Goal: Find specific page/section: Find specific page/section

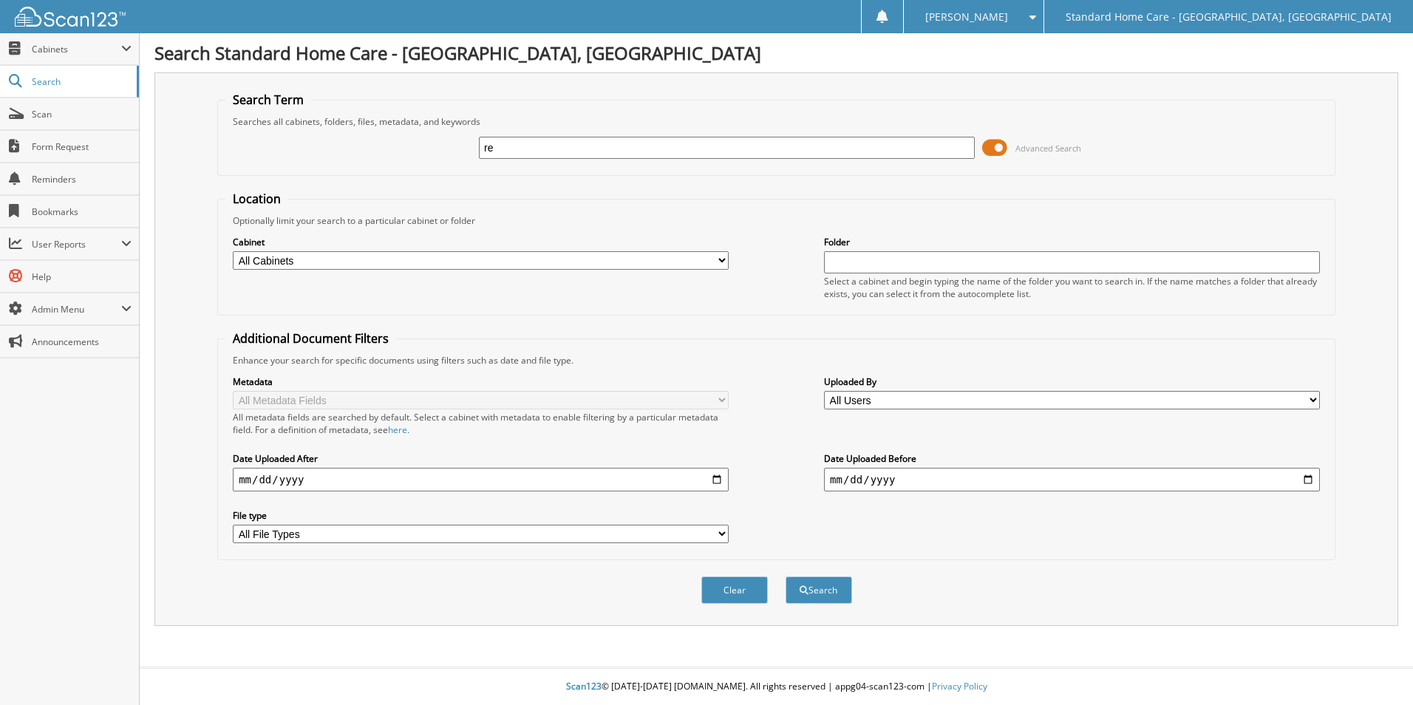
type input "r"
type input "dubuque"
click at [786, 577] on button "Search" at bounding box center [819, 590] width 67 height 27
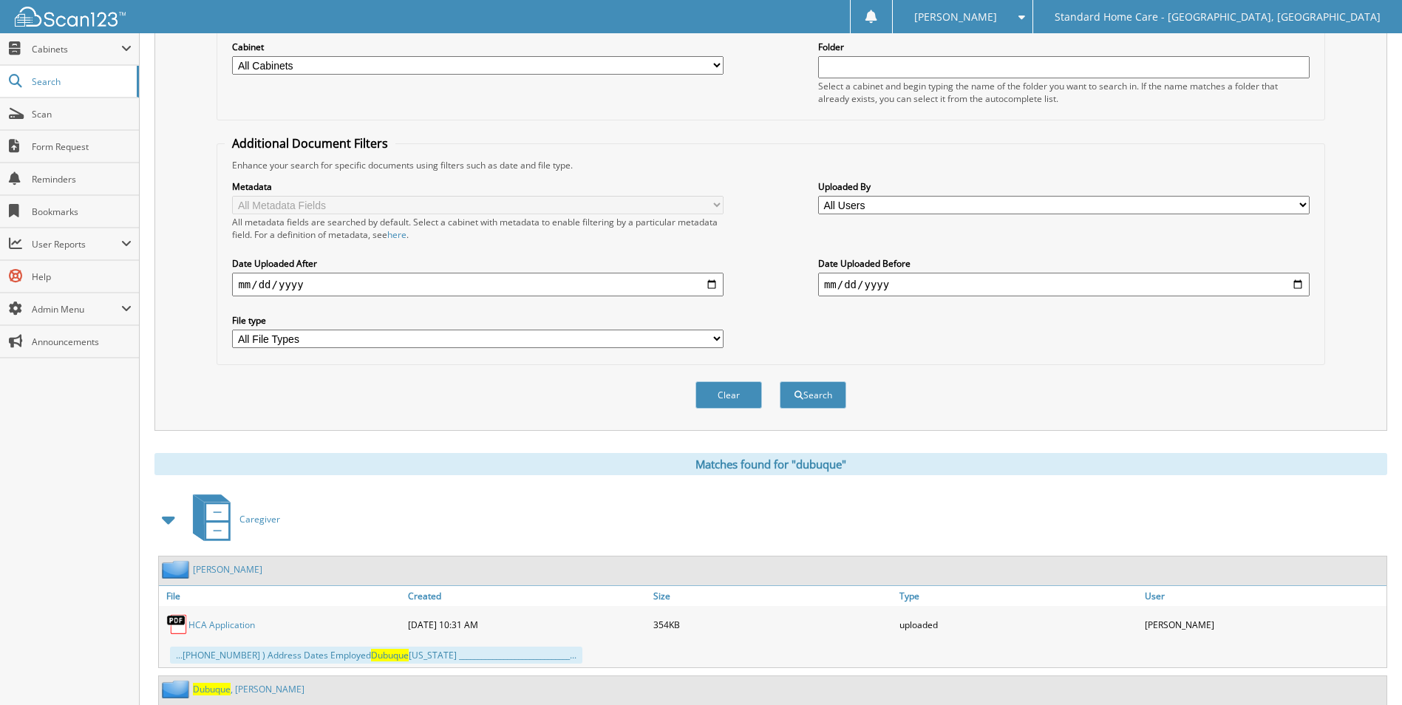
scroll to position [279, 0]
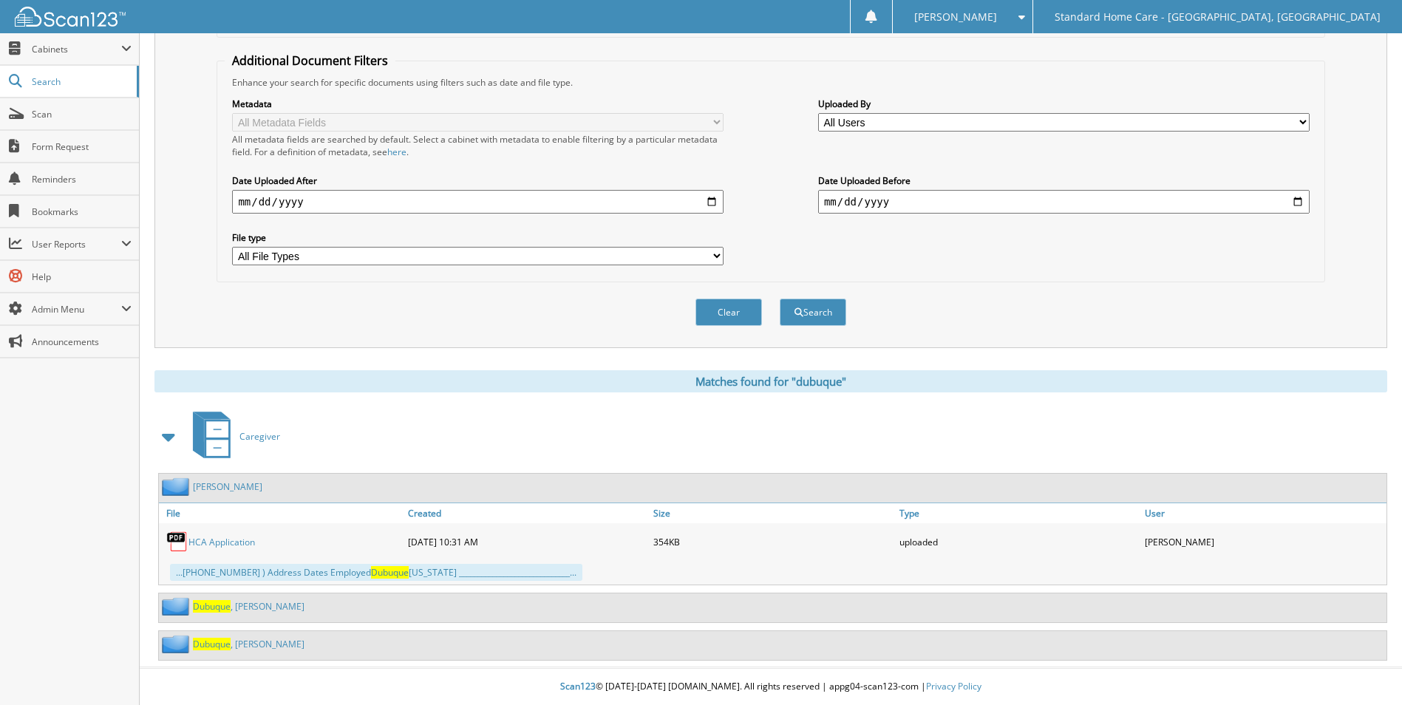
click at [215, 603] on span "Dubuque" at bounding box center [212, 606] width 38 height 13
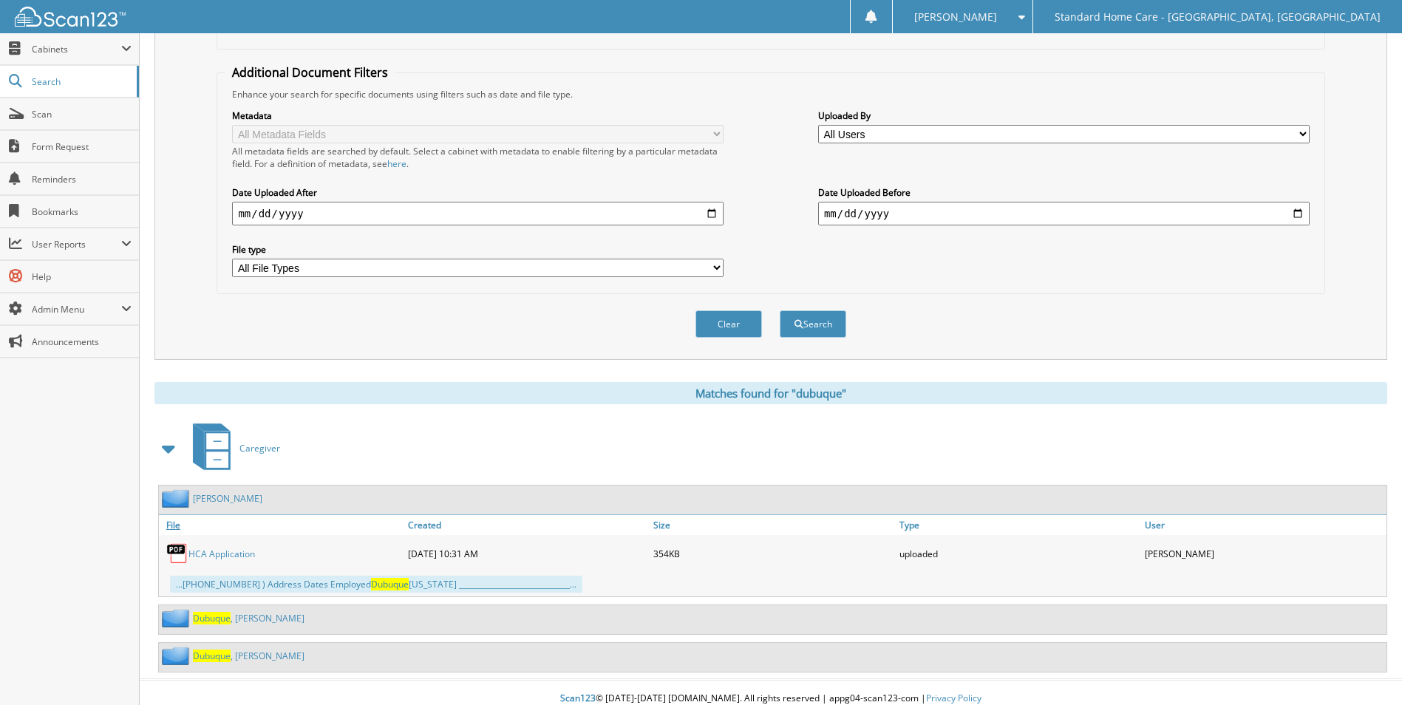
scroll to position [279, 0]
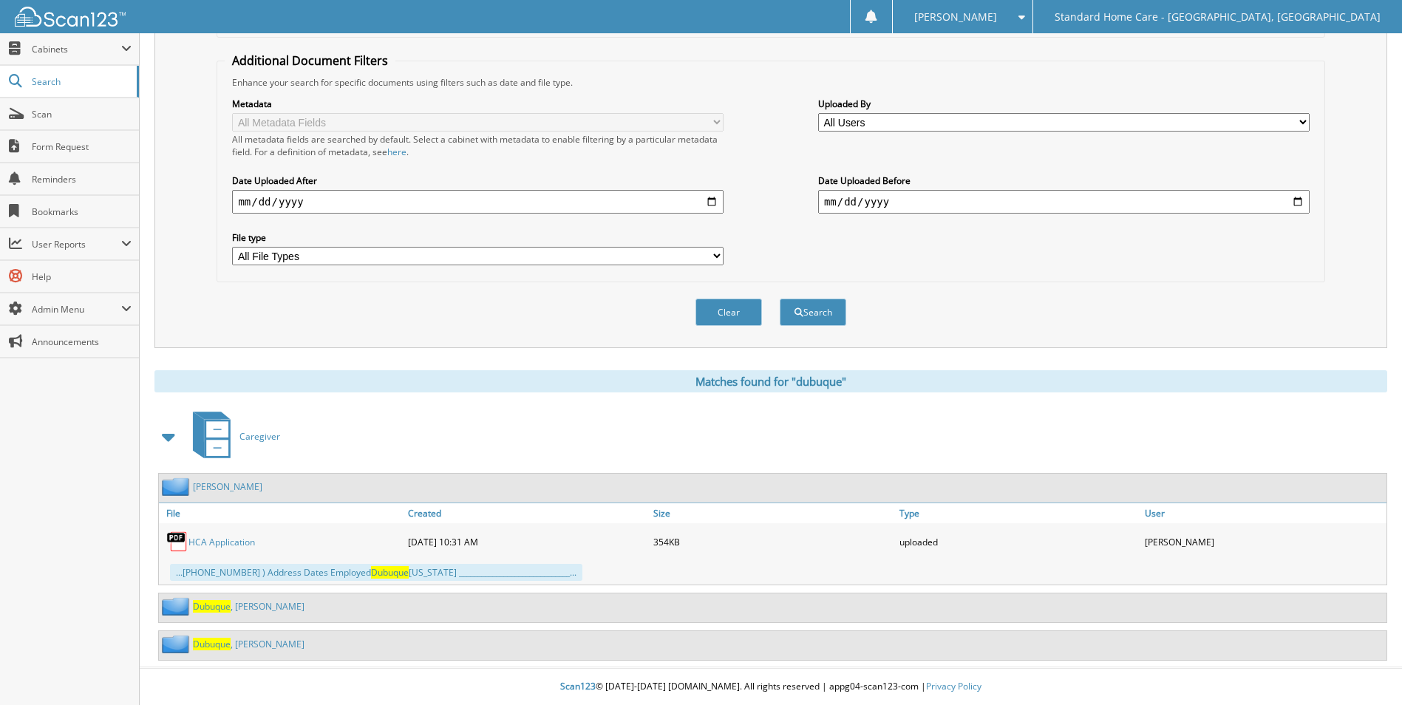
click at [253, 639] on link "Dubuque , Regina" at bounding box center [249, 644] width 112 height 13
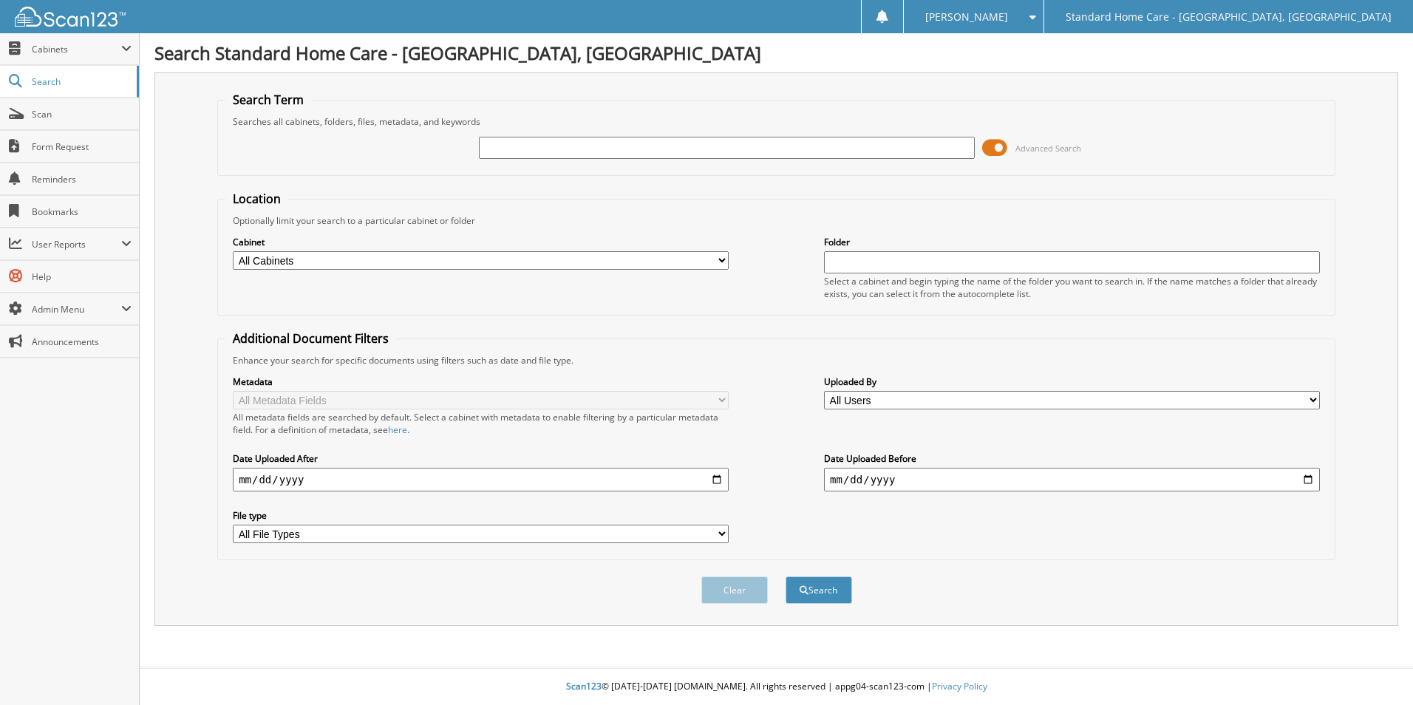
click at [582, 144] on input "text" at bounding box center [727, 148] width 496 height 22
type input "kinchen"
click at [786, 577] on button "Search" at bounding box center [819, 590] width 67 height 27
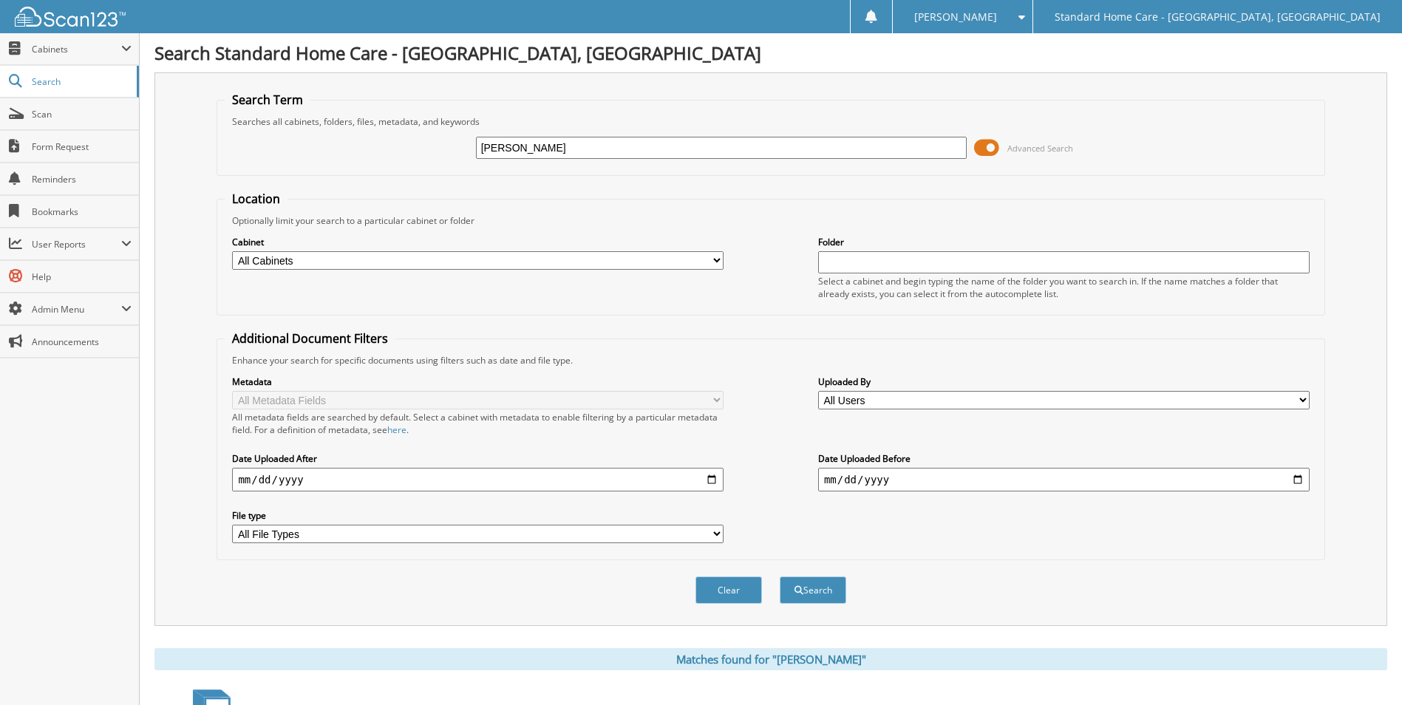
scroll to position [121, 0]
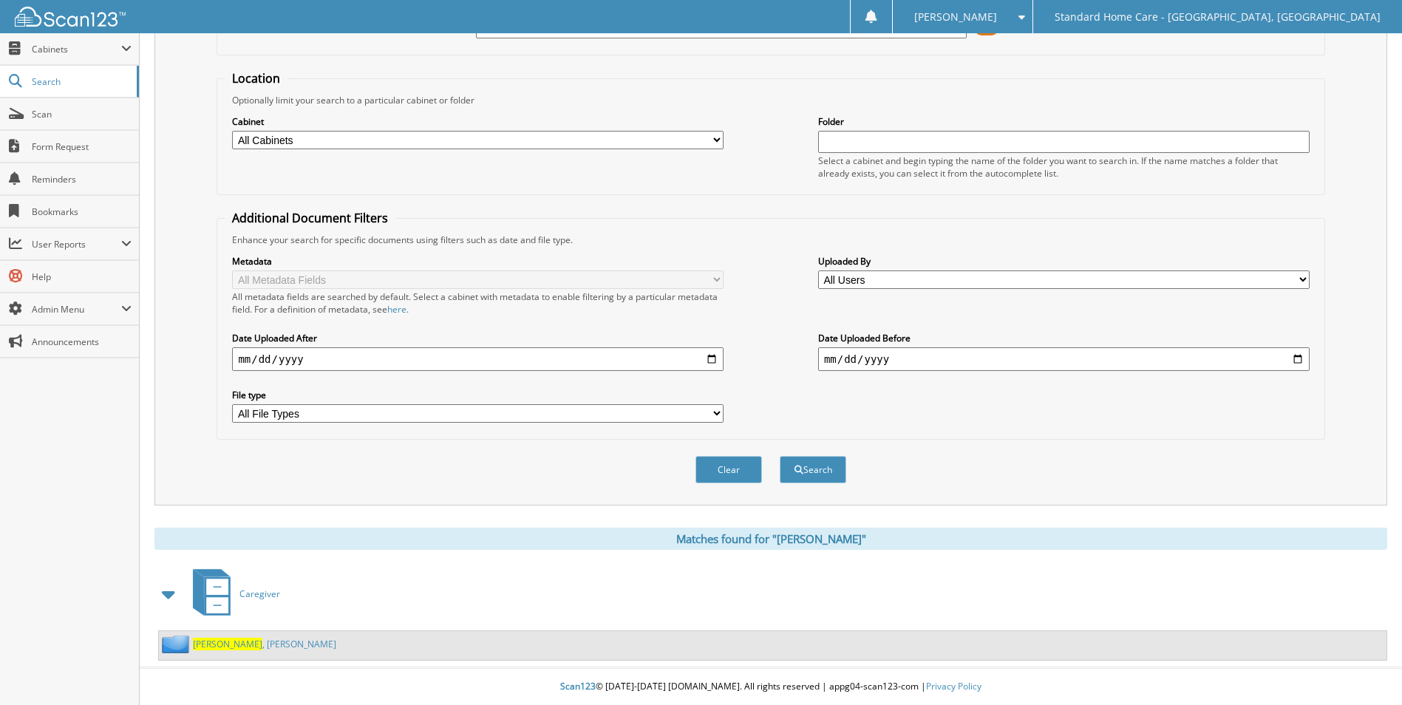
click at [203, 651] on div "[PERSON_NAME]" at bounding box center [247, 644] width 177 height 18
click at [207, 645] on span "[PERSON_NAME]" at bounding box center [227, 644] width 69 height 13
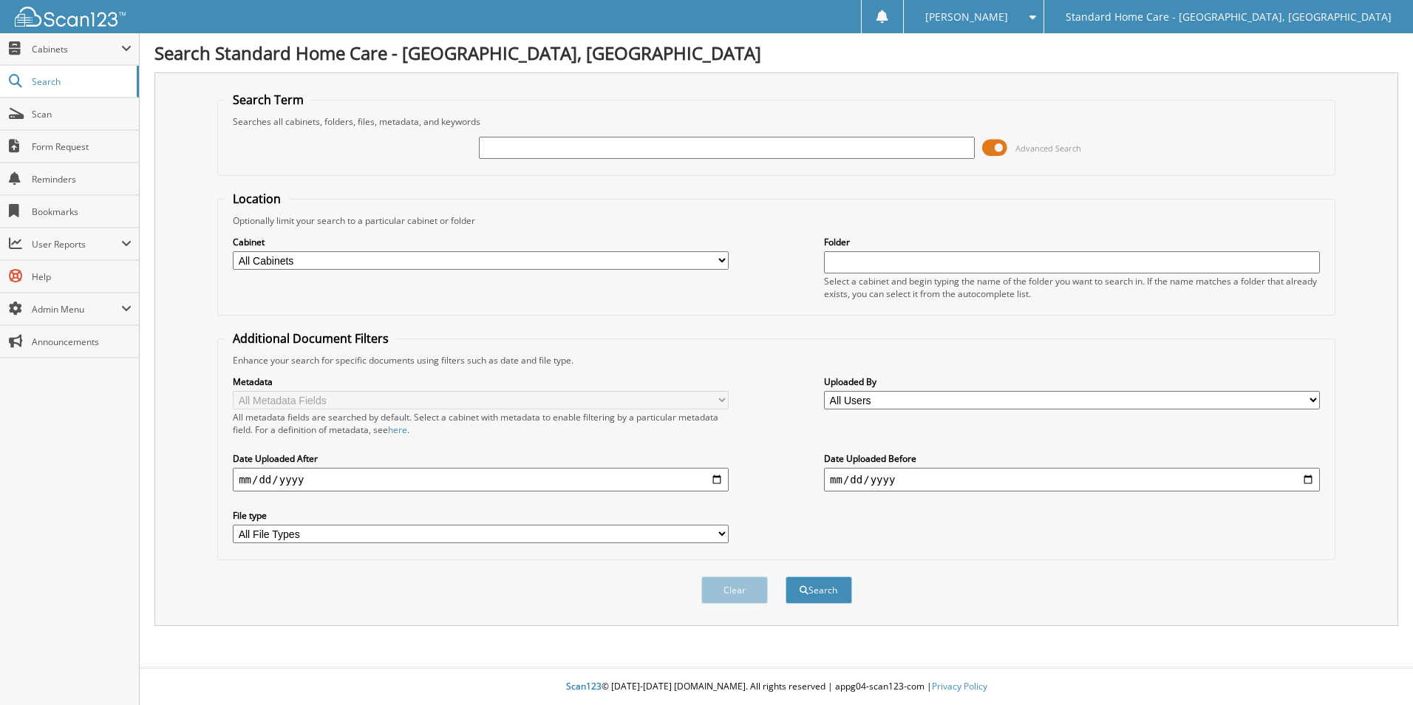
click at [573, 144] on input "text" at bounding box center [727, 148] width 496 height 22
type input "[PERSON_NAME]"
click at [786, 577] on button "Search" at bounding box center [819, 590] width 67 height 27
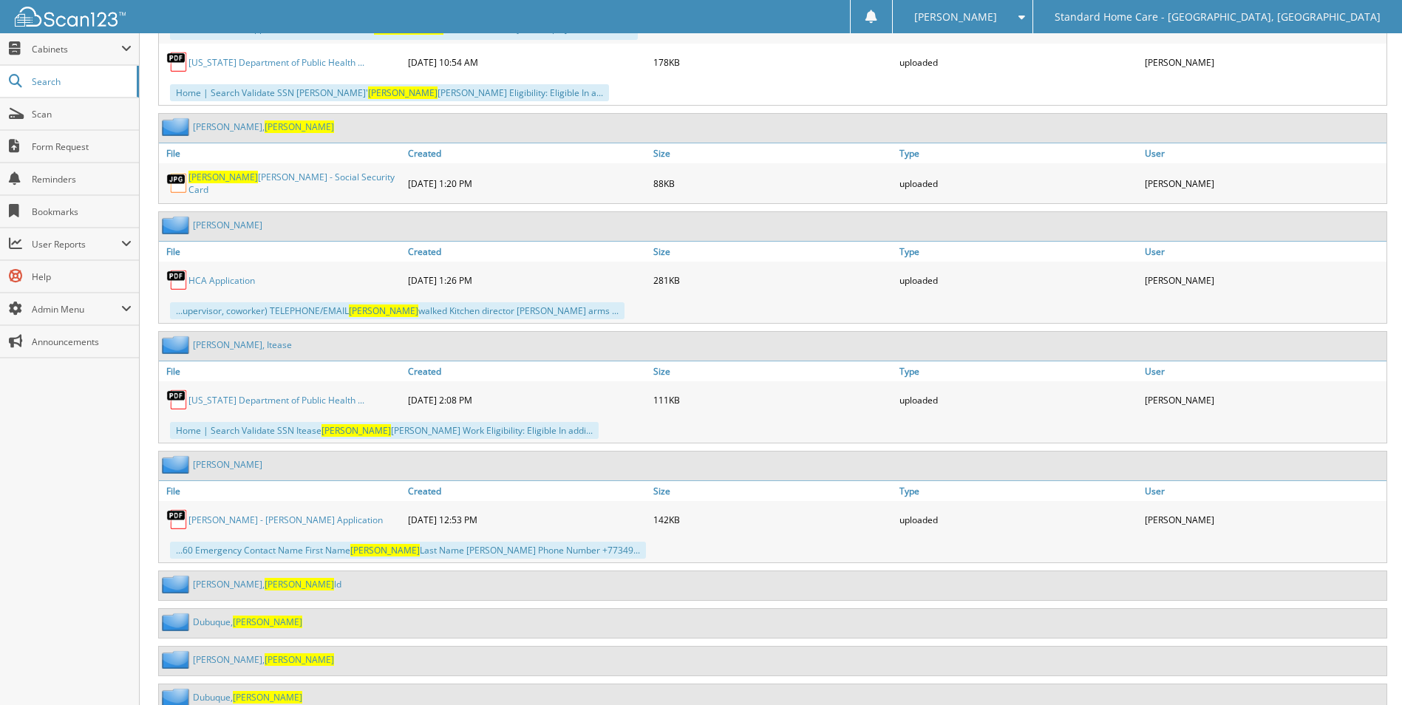
scroll to position [1976, 0]
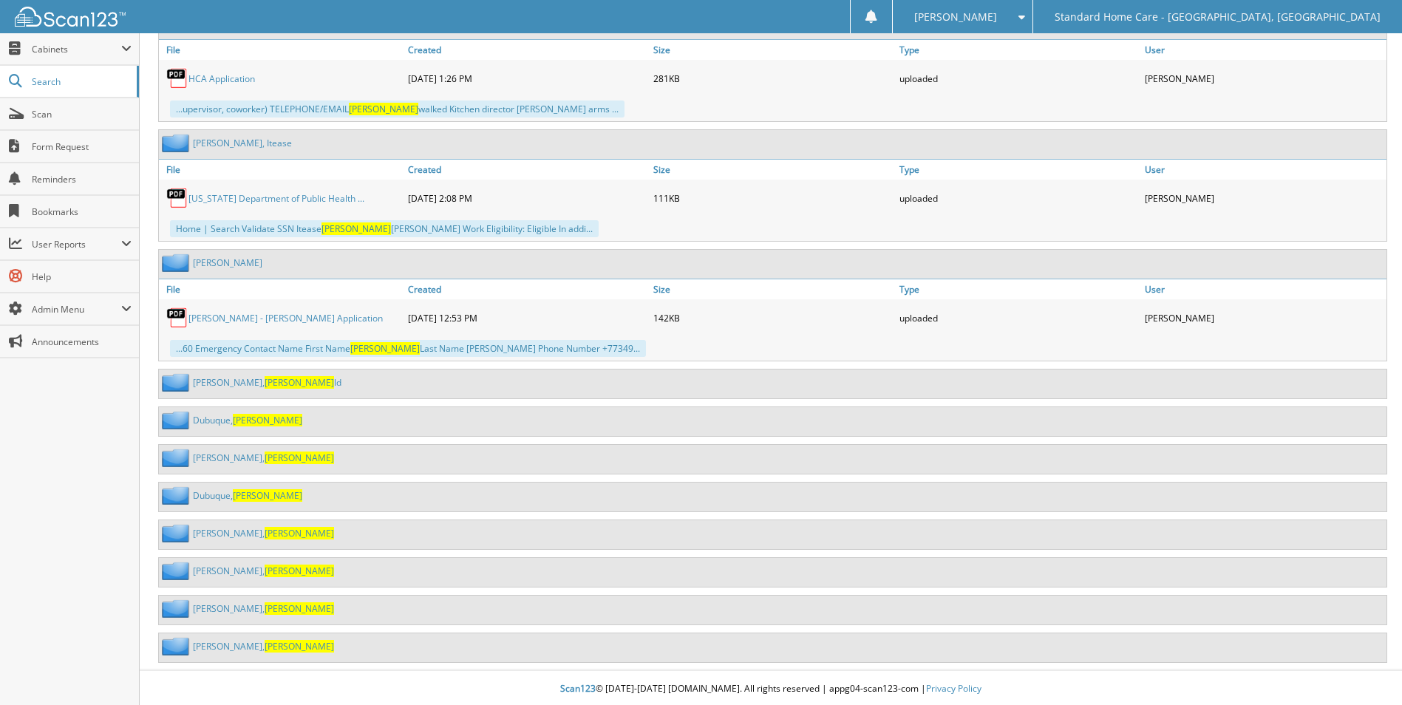
click at [228, 492] on link "[PERSON_NAME][GEOGRAPHIC_DATA]" at bounding box center [247, 495] width 109 height 13
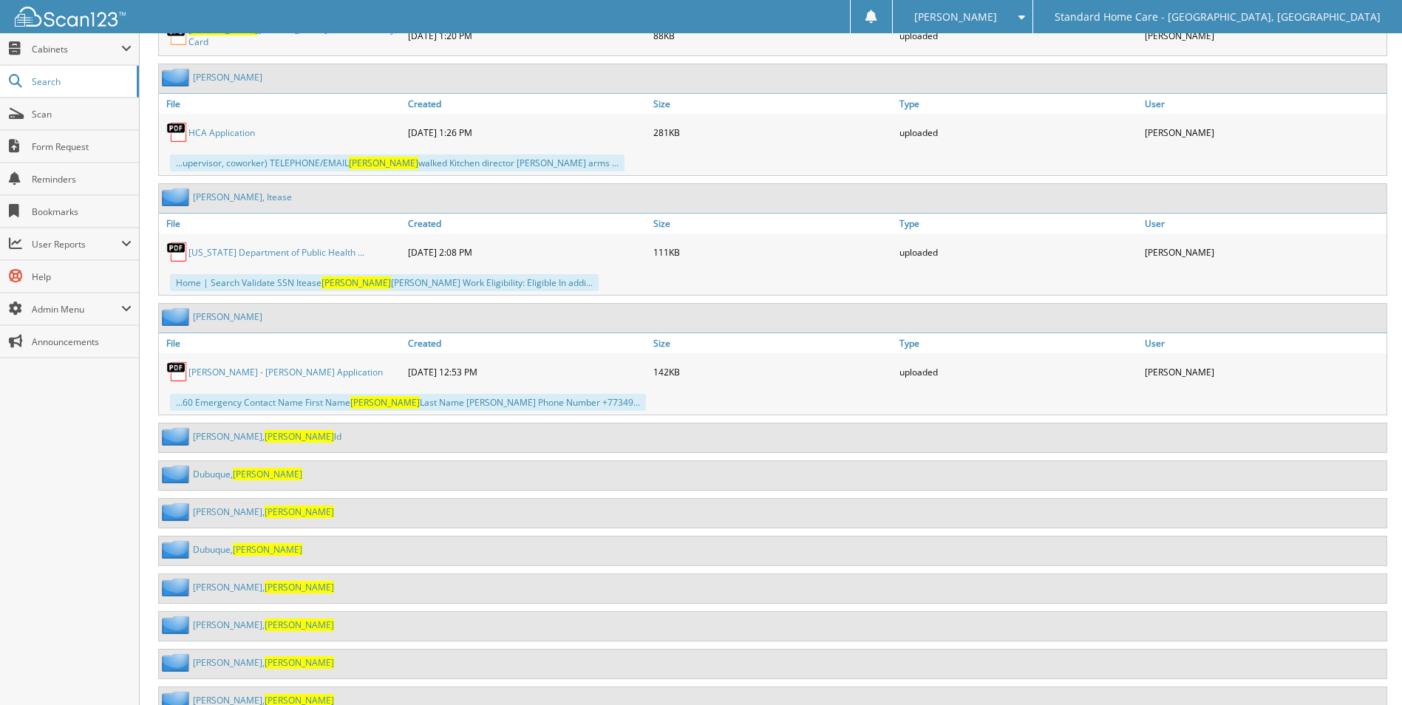
scroll to position [1976, 0]
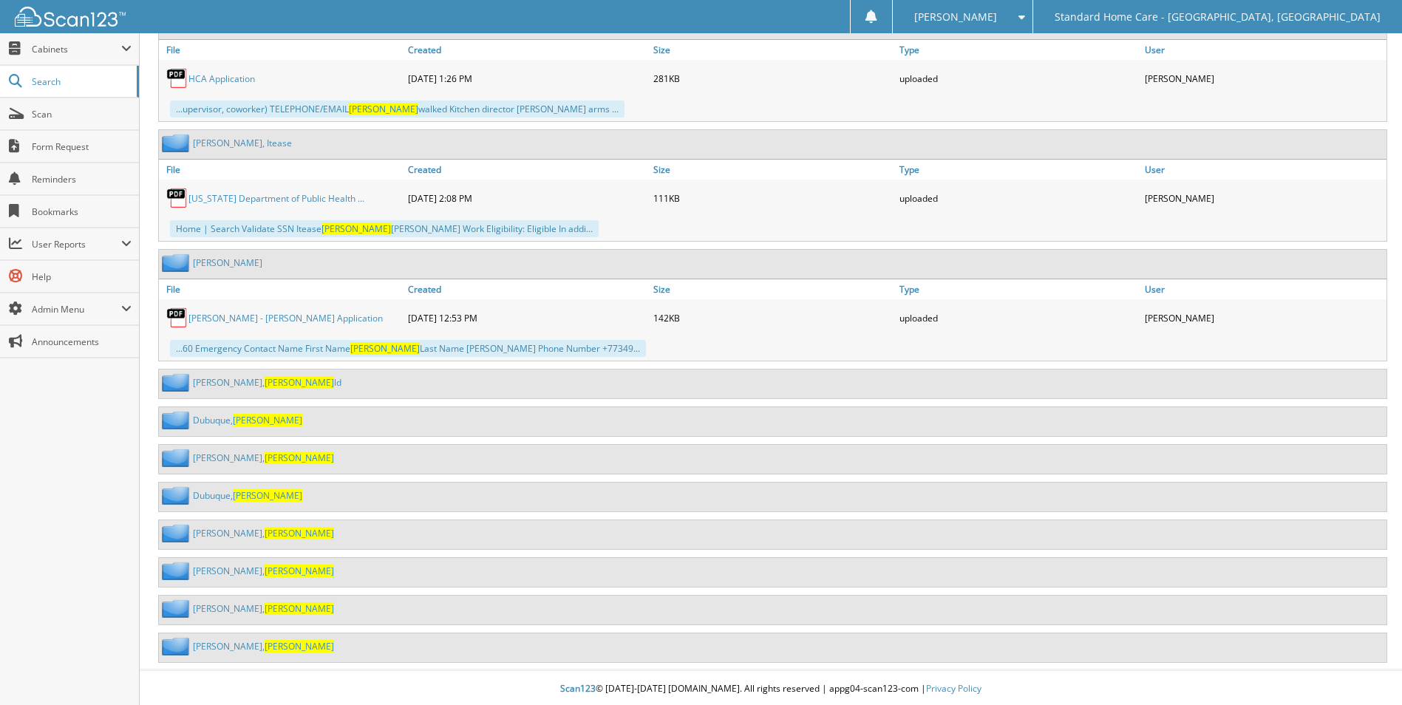
click at [228, 414] on link "Dubuque, Regina" at bounding box center [247, 420] width 109 height 13
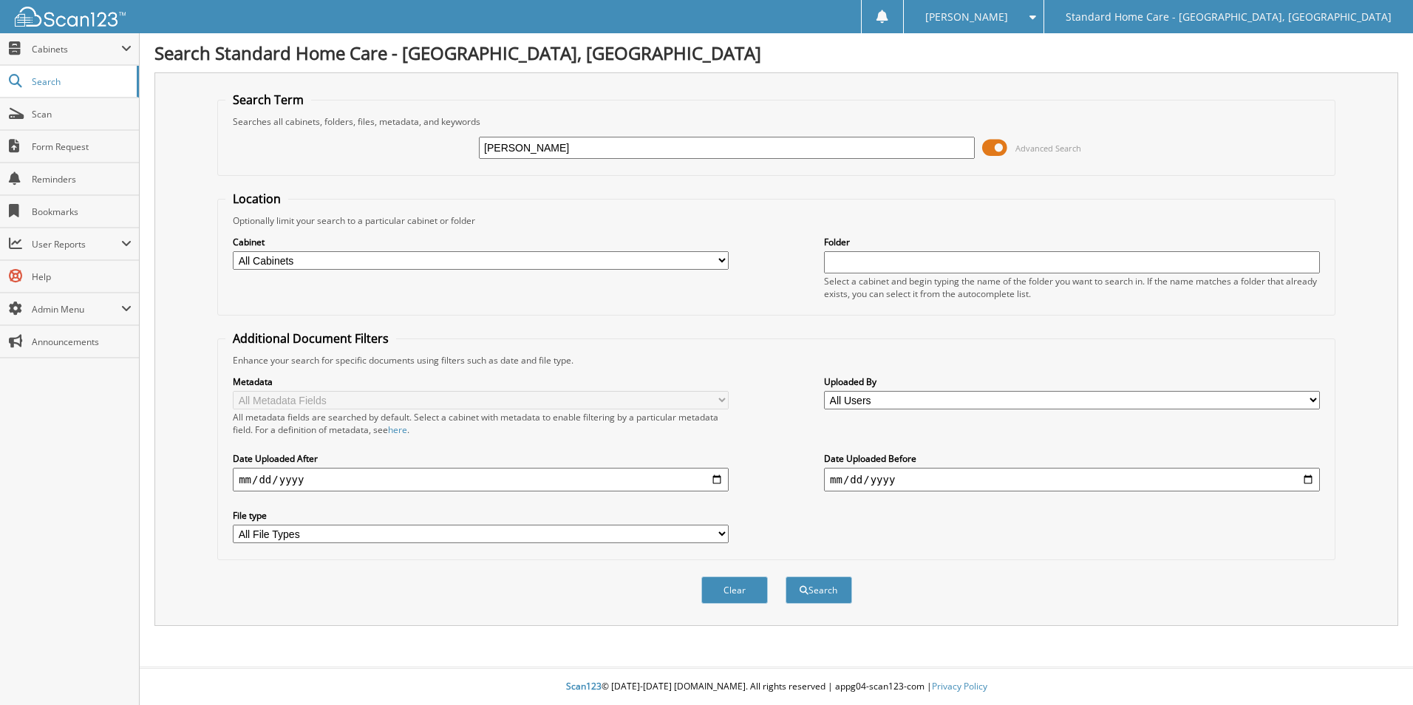
type input "[PERSON_NAME]"
click at [786, 577] on button "Search" at bounding box center [819, 590] width 67 height 27
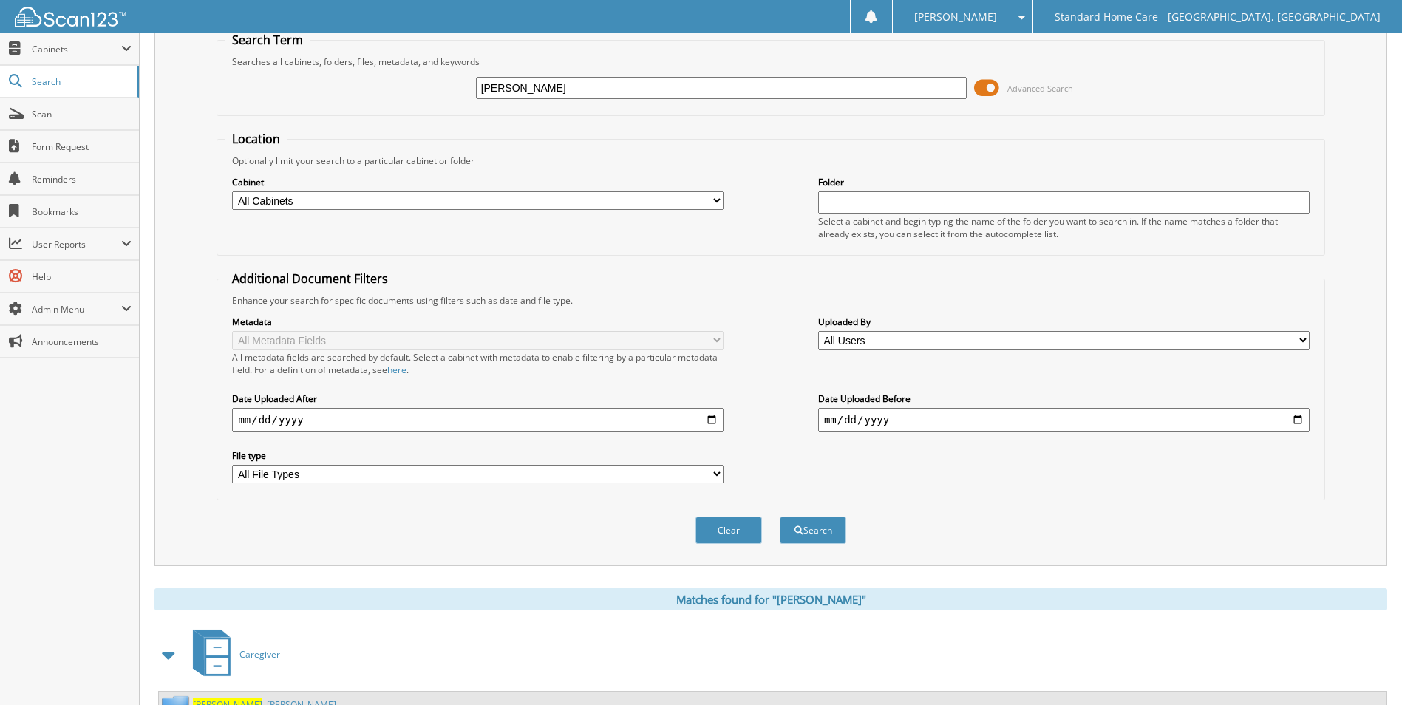
scroll to position [121, 0]
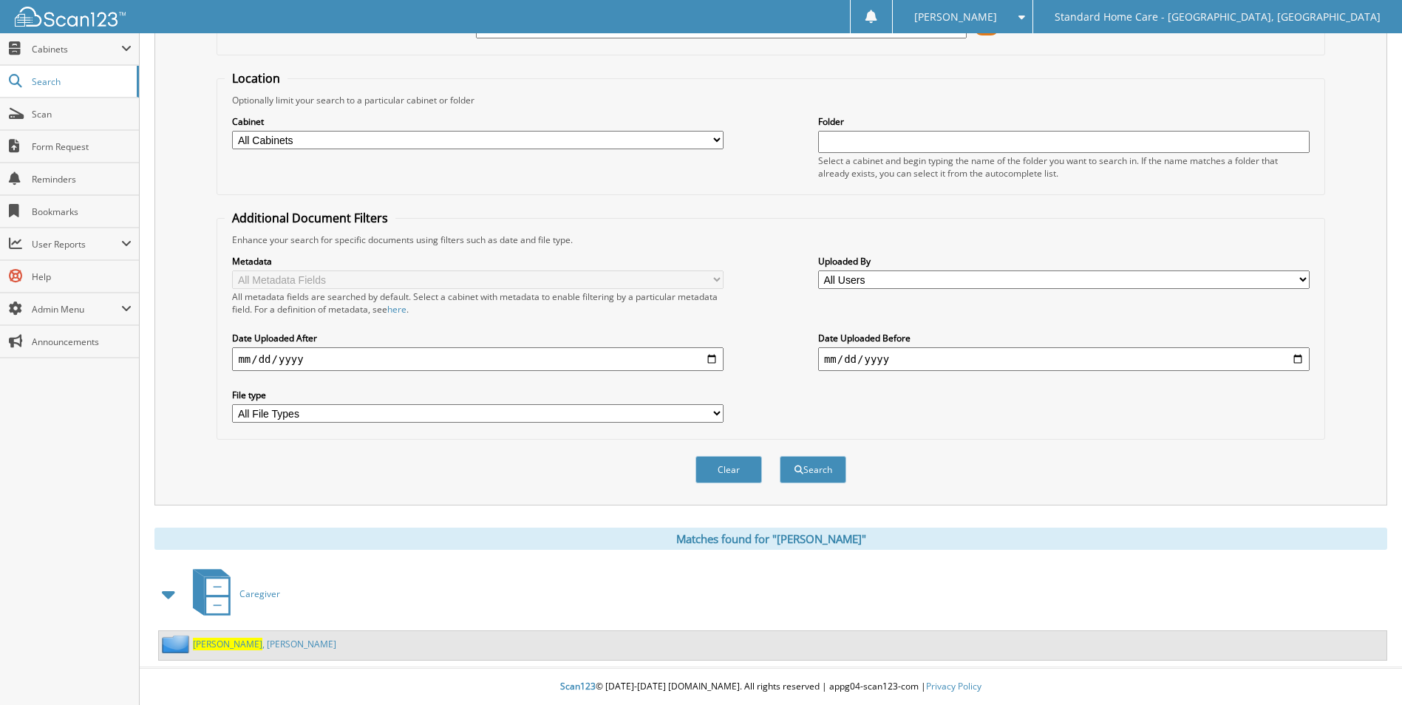
click at [228, 638] on link "Kinchen , Raquel" at bounding box center [264, 644] width 143 height 13
